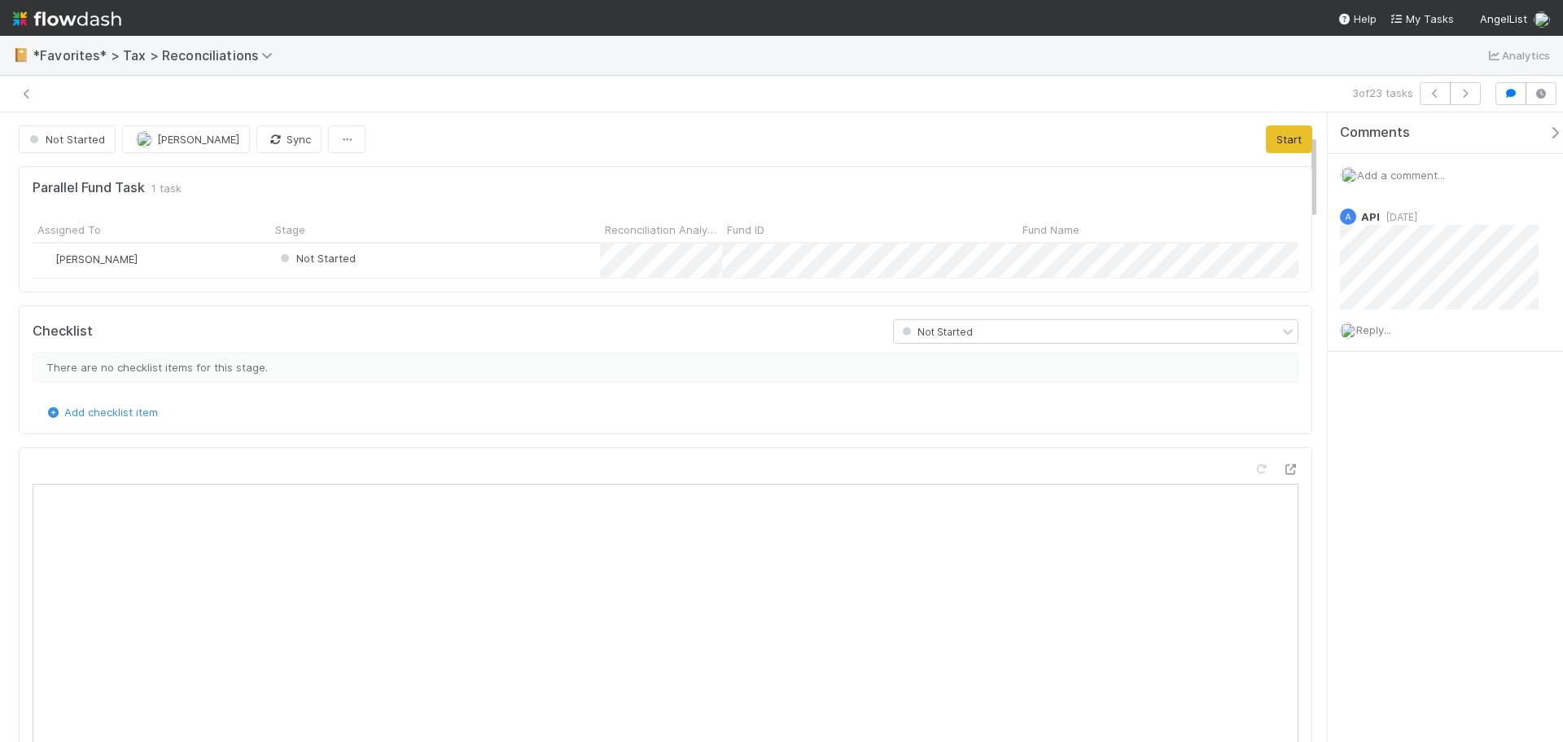
scroll to position [318, 594]
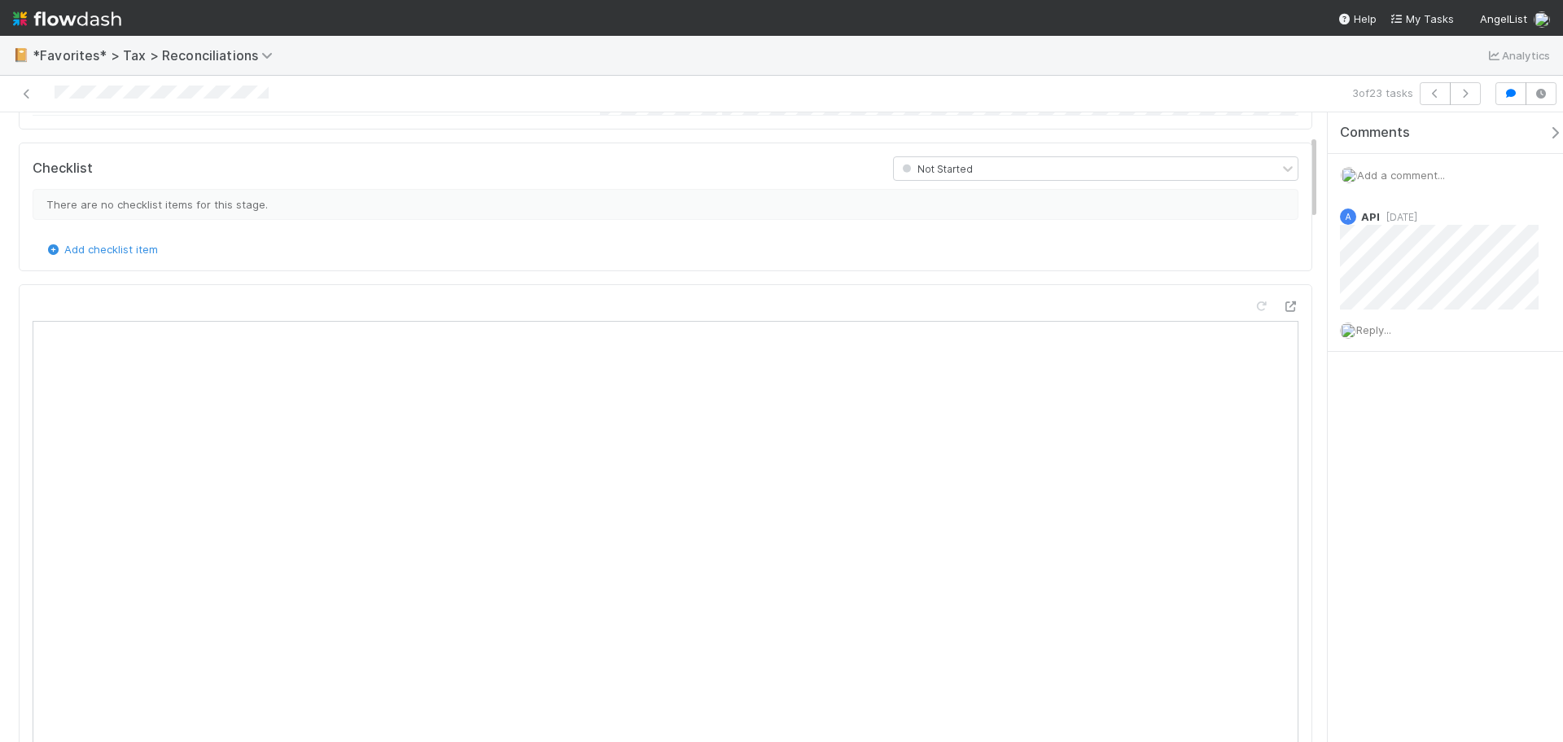
click at [1201, 94] on div "3 of 23 tasks" at bounding box center [1119, 93] width 738 height 23
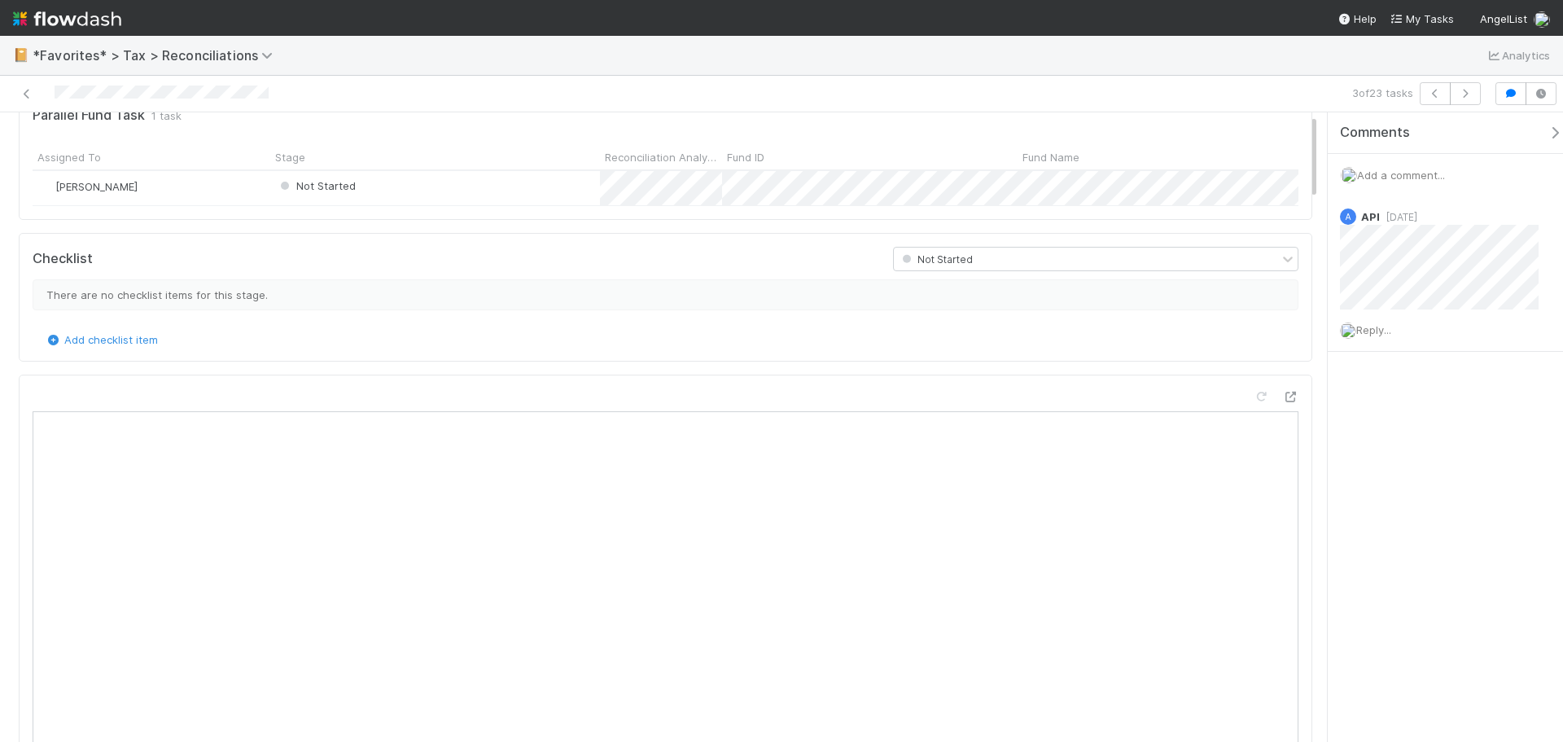
scroll to position [0, 0]
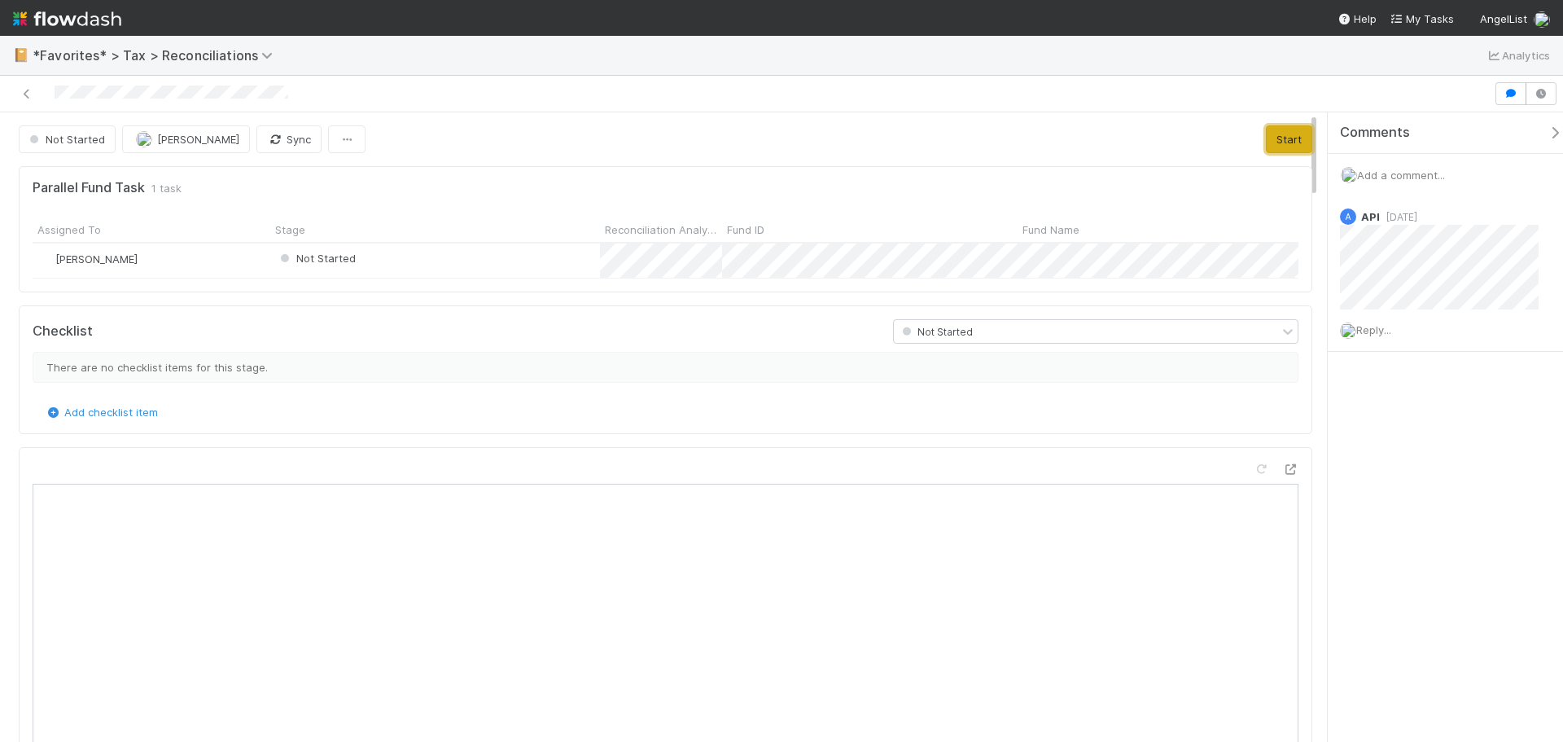
click at [1270, 143] on button "Start" at bounding box center [1289, 139] width 46 height 28
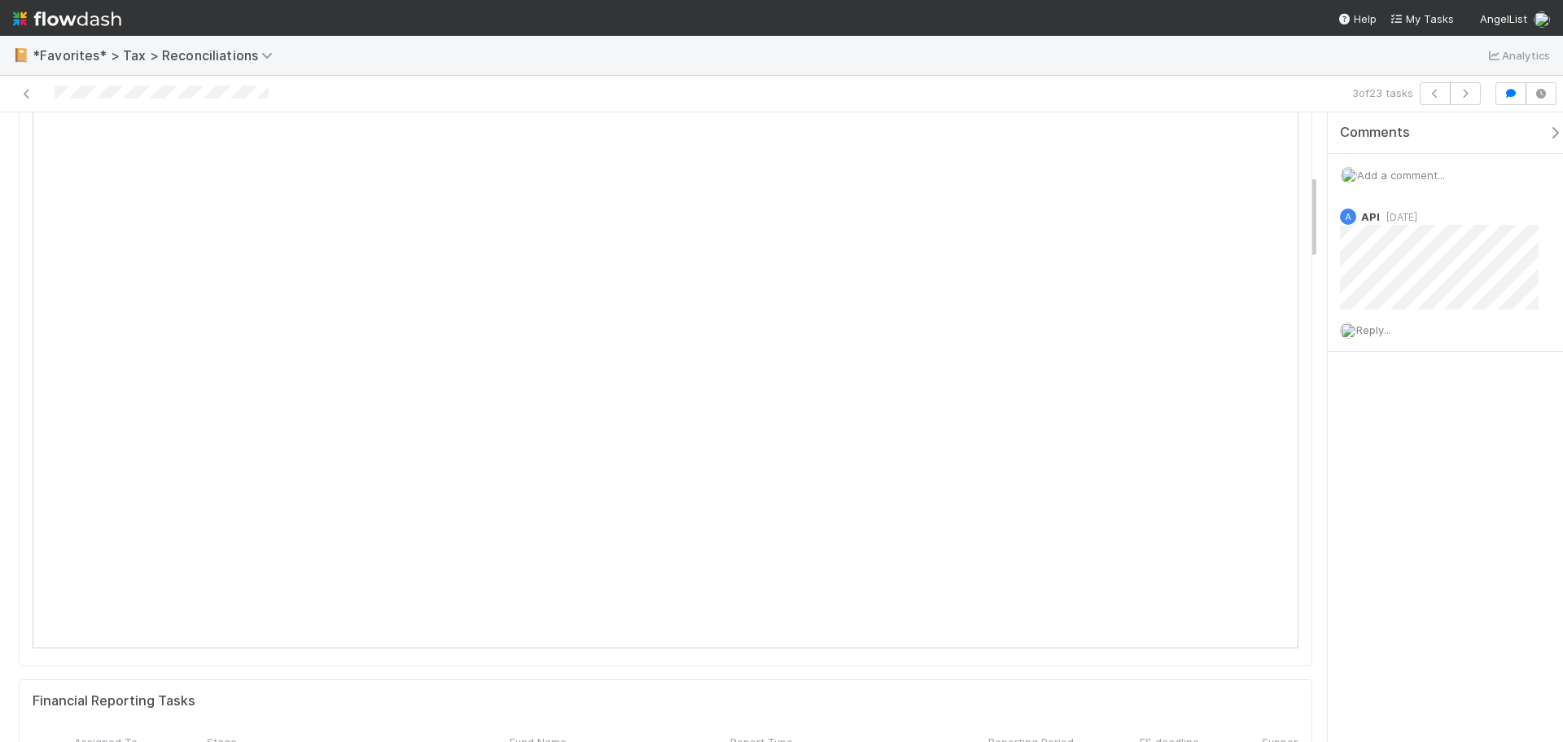
scroll to position [488, 0]
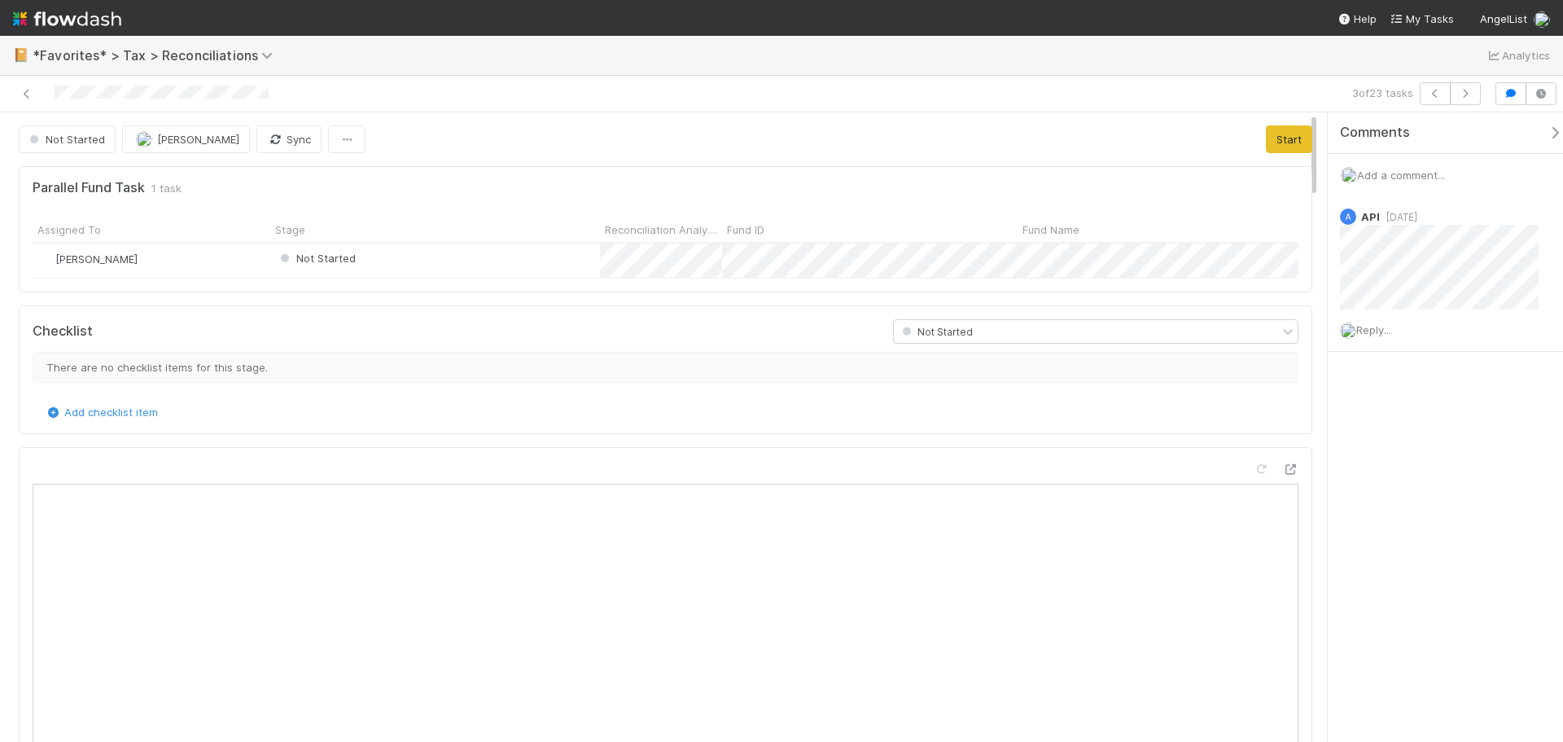
click at [1302, 134] on div "Not Started Blake Hall Sync Start" at bounding box center [666, 139] width 1318 height 28
click at [1285, 134] on button "Start" at bounding box center [1289, 139] width 46 height 28
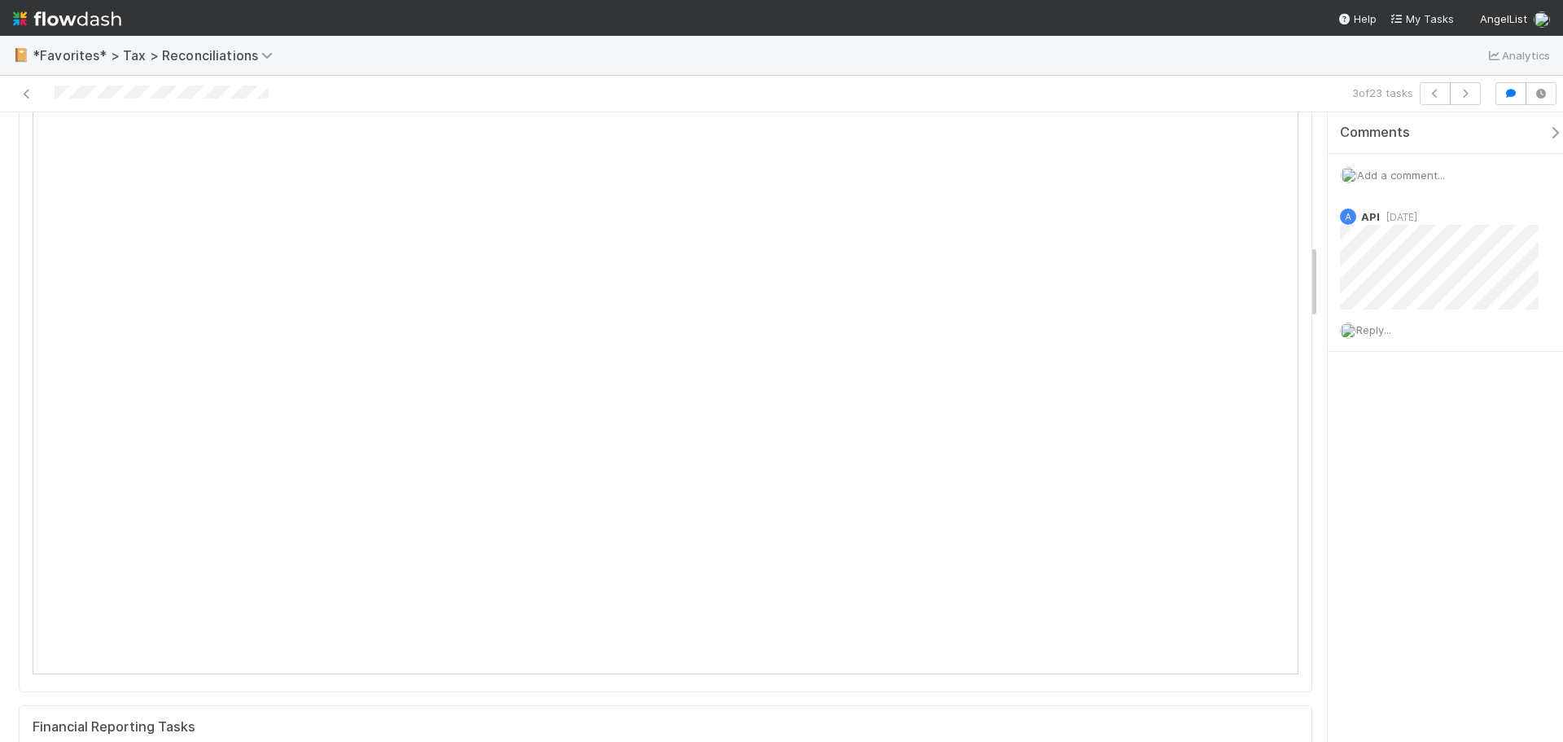
scroll to position [1027, 0]
